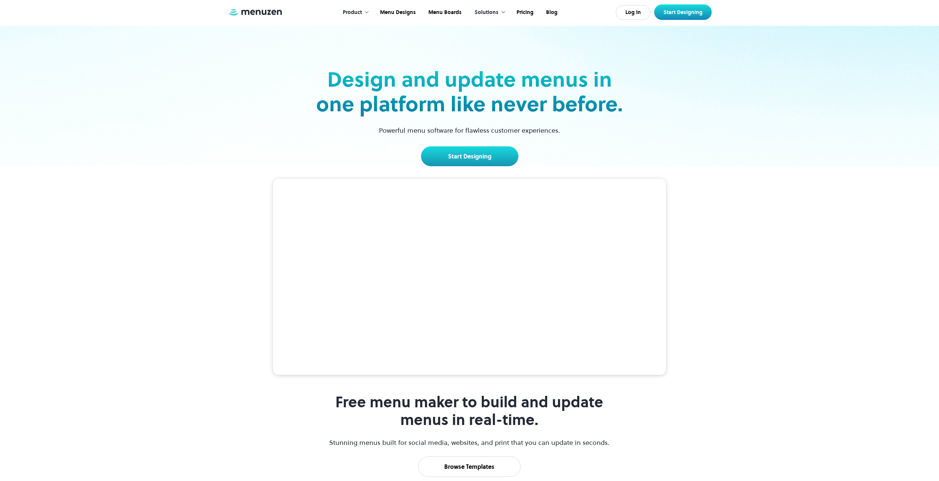
click at [494, 13] on div "Solutions" at bounding box center [486, 12] width 24 height 8
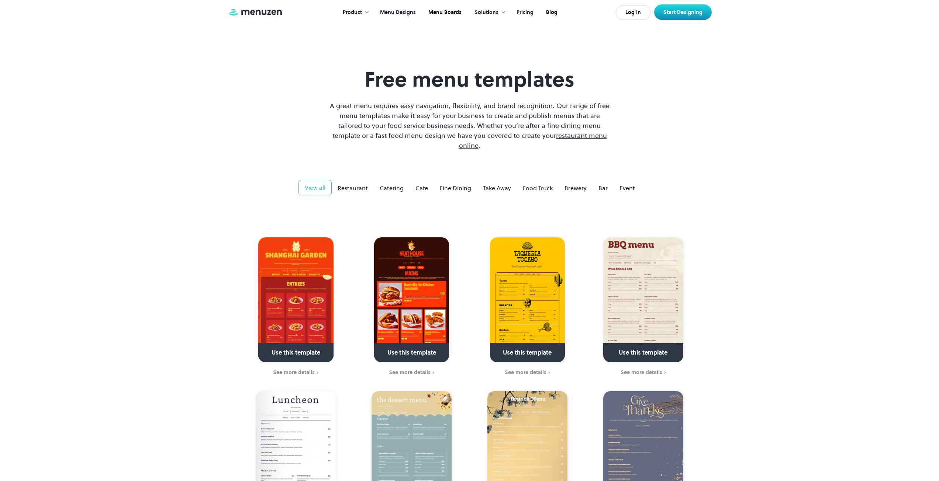
click at [533, 13] on link "Pricing" at bounding box center [524, 12] width 30 height 23
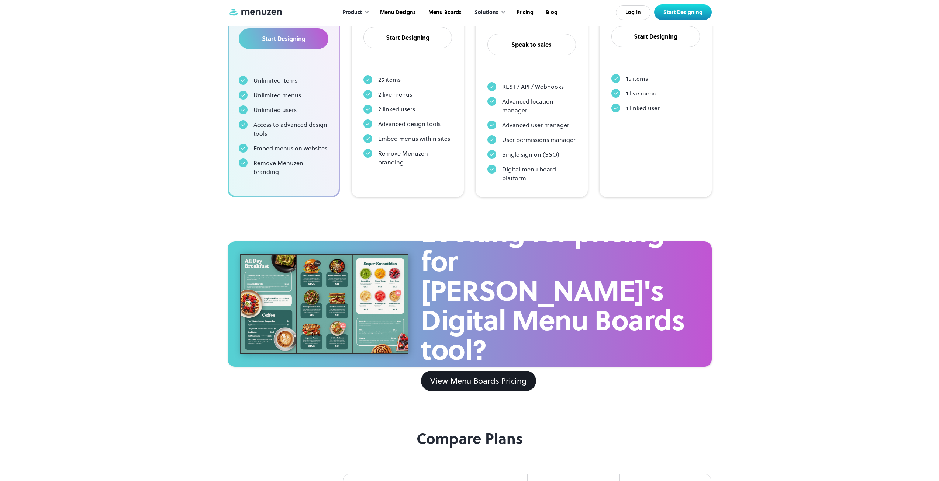
scroll to position [258, 0]
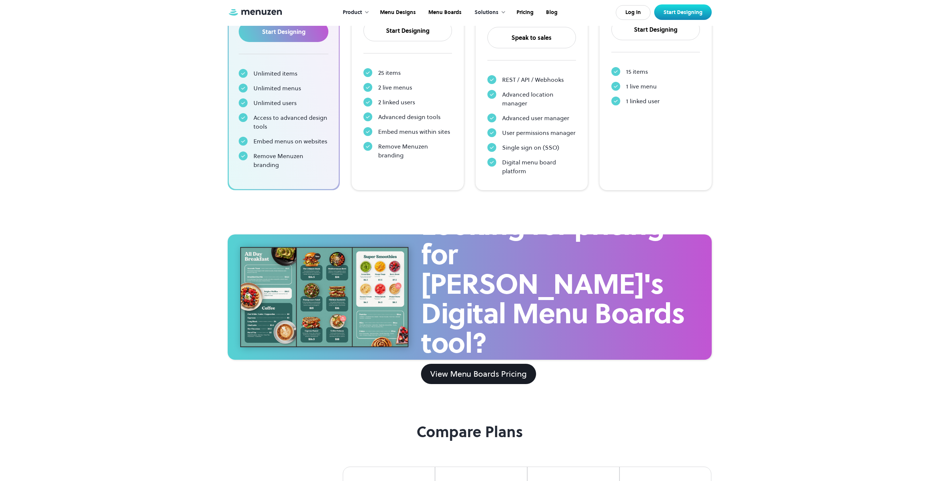
click at [345, 276] on div at bounding box center [324, 297] width 169 height 100
click at [257, 290] on div at bounding box center [324, 297] width 169 height 100
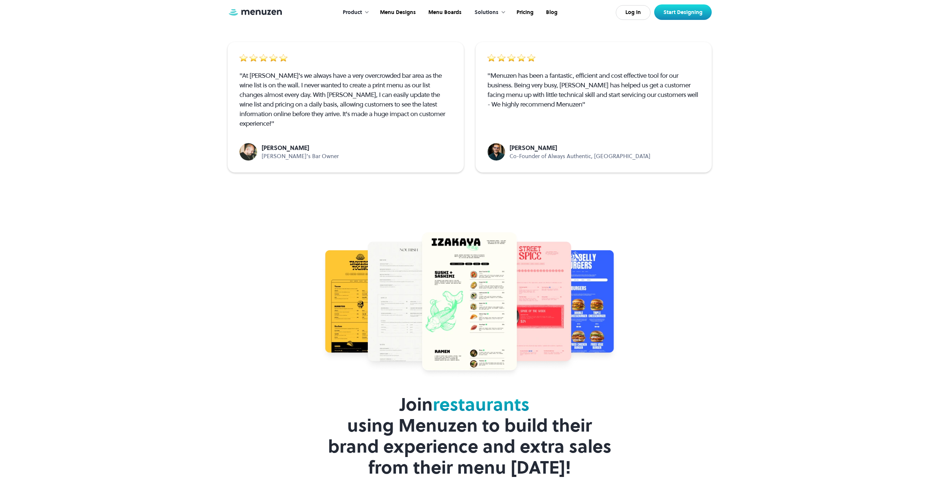
scroll to position [1627, 0]
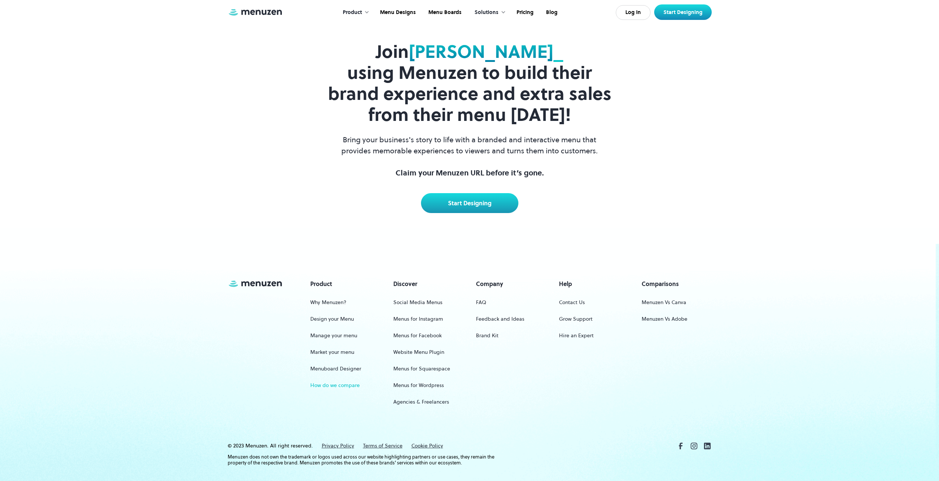
click at [340, 379] on link "How do we compare" at bounding box center [334, 386] width 49 height 14
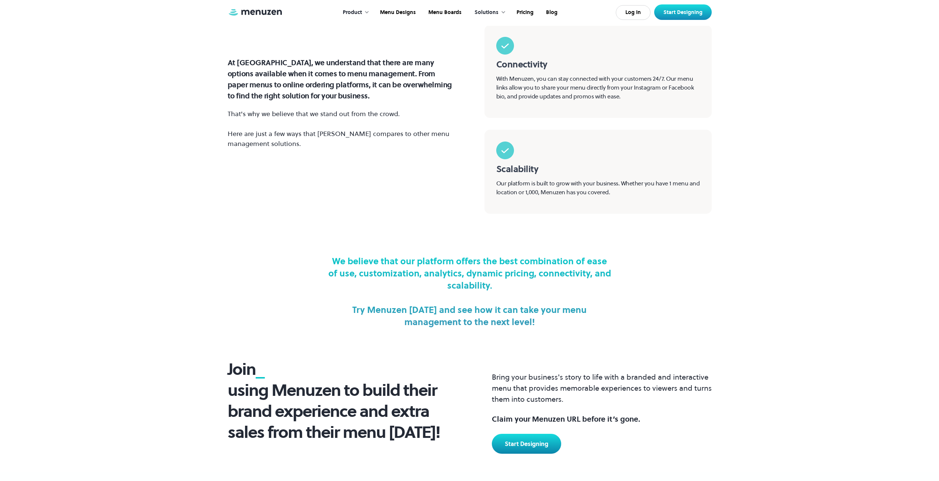
scroll to position [988, 0]
